Goal: Book appointment/travel/reservation

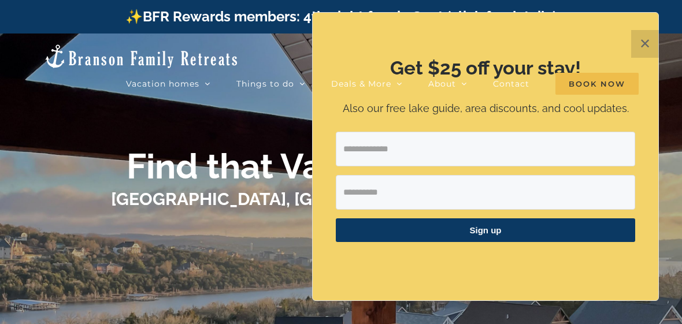
click at [638, 72] on li "Book Now" at bounding box center [596, 83] width 83 height 23
click at [654, 50] on div "Vacation homes 2 to 3 Bedrooms Mini Camp | 2 Bedrooms Mini Pearl | 2 Bedrooms M…" at bounding box center [340, 68] width 647 height 68
click at [647, 46] on div "Vacation homes 2 to 3 Bedrooms Mini Camp | 2 Bedrooms Mini Pearl | 2 Bedrooms M…" at bounding box center [340, 68] width 647 height 68
click at [652, 49] on div "Vacation homes 2 to 3 Bedrooms Mini Camp | 2 Bedrooms Mini Pearl | 2 Bedrooms M…" at bounding box center [340, 68] width 647 height 68
click at [645, 51] on div "Vacation homes 2 to 3 Bedrooms Mini Camp | 2 Bedrooms Mini Pearl | 2 Bedrooms M…" at bounding box center [340, 68] width 647 height 68
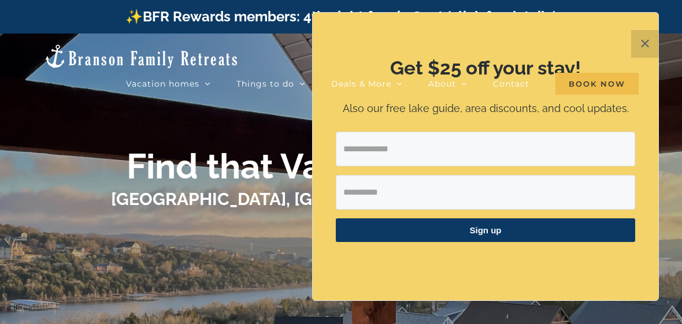
click at [638, 72] on li "Book Now" at bounding box center [596, 83] width 83 height 23
click at [637, 72] on li "Book Now" at bounding box center [596, 83] width 83 height 23
click at [645, 50] on div "Vacation homes 2 to 3 Bedrooms Mini Camp | 2 Bedrooms Mini Pearl | 2 Bedrooms M…" at bounding box center [340, 68] width 647 height 68
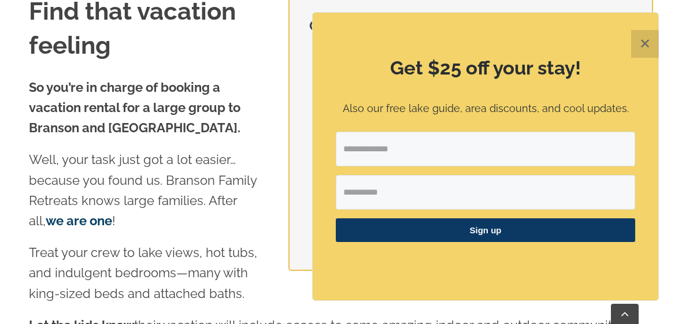
scroll to position [1186, 0]
